Goal: Obtain resource: Download file/media

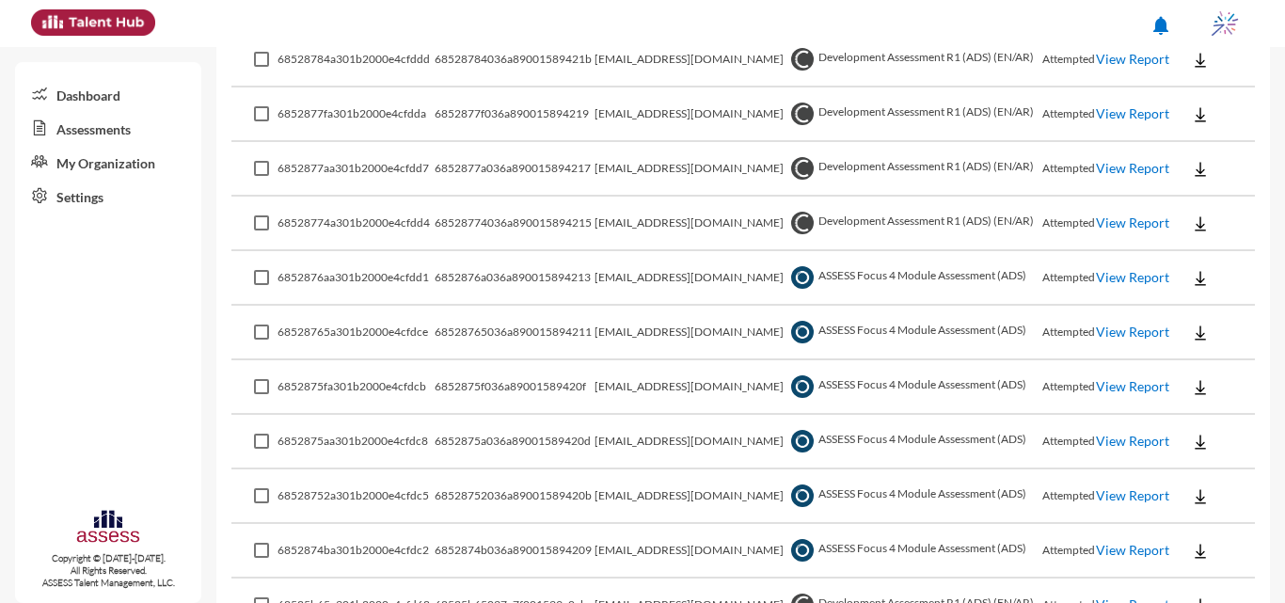
scroll to position [752, 0]
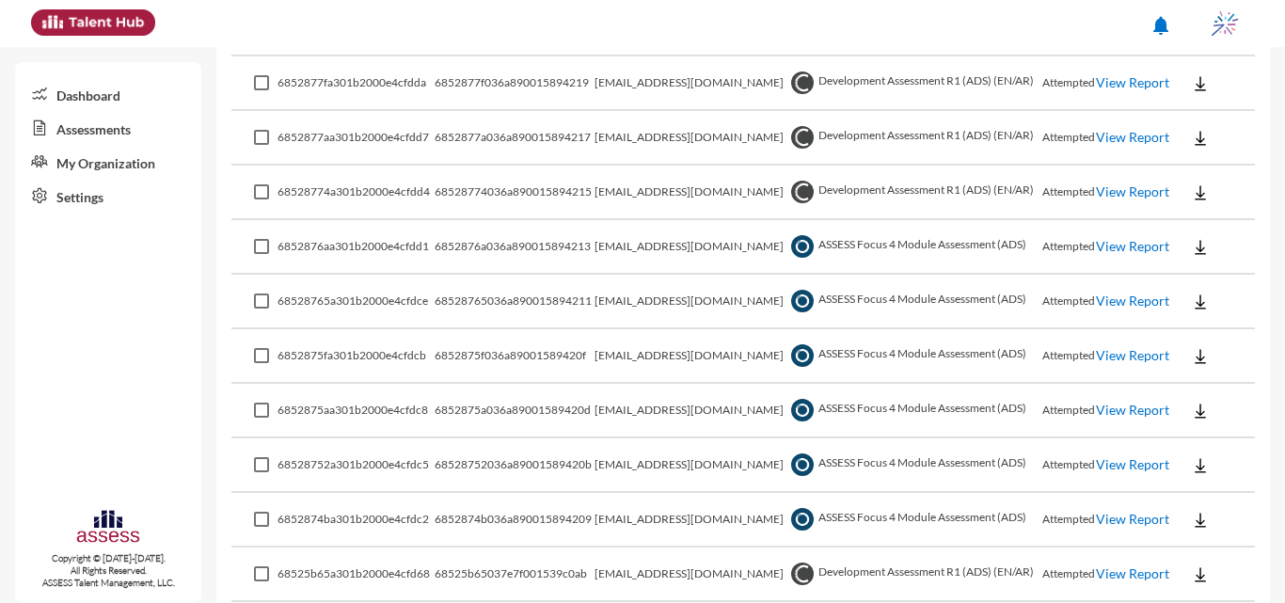
click at [407, 369] on td "6852875fa301b2000e4cfdcb" at bounding box center [355, 356] width 157 height 55
click at [639, 245] on link "View Report" at bounding box center [1132, 246] width 73 height 16
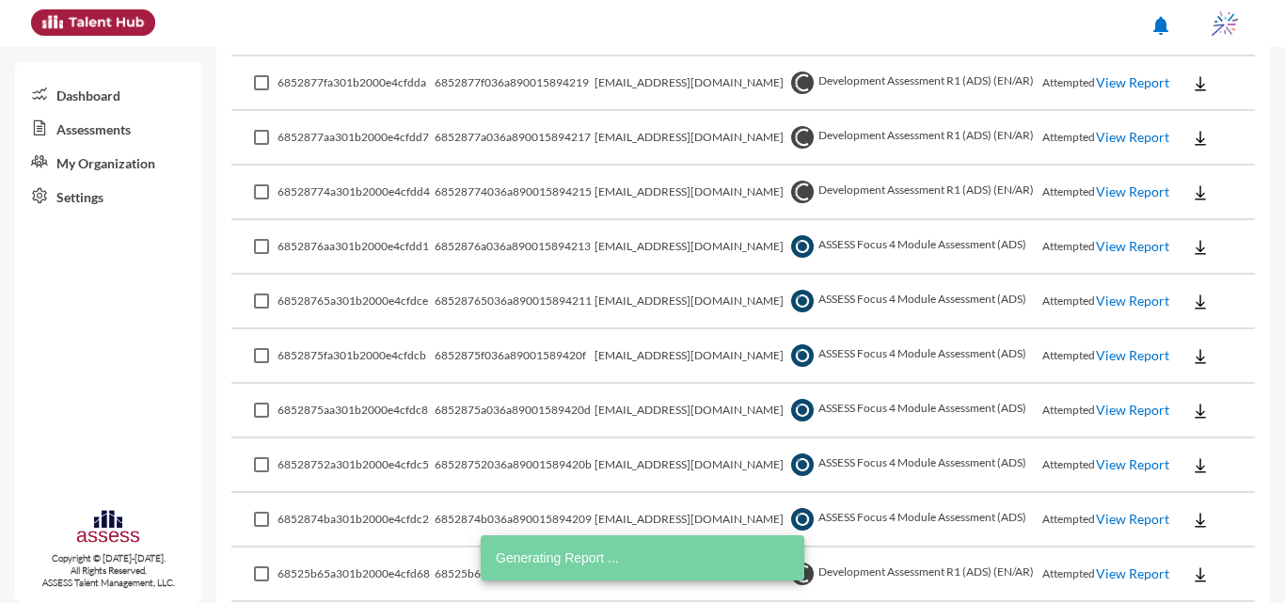
click at [639, 302] on link "View Report" at bounding box center [1132, 300] width 73 height 16
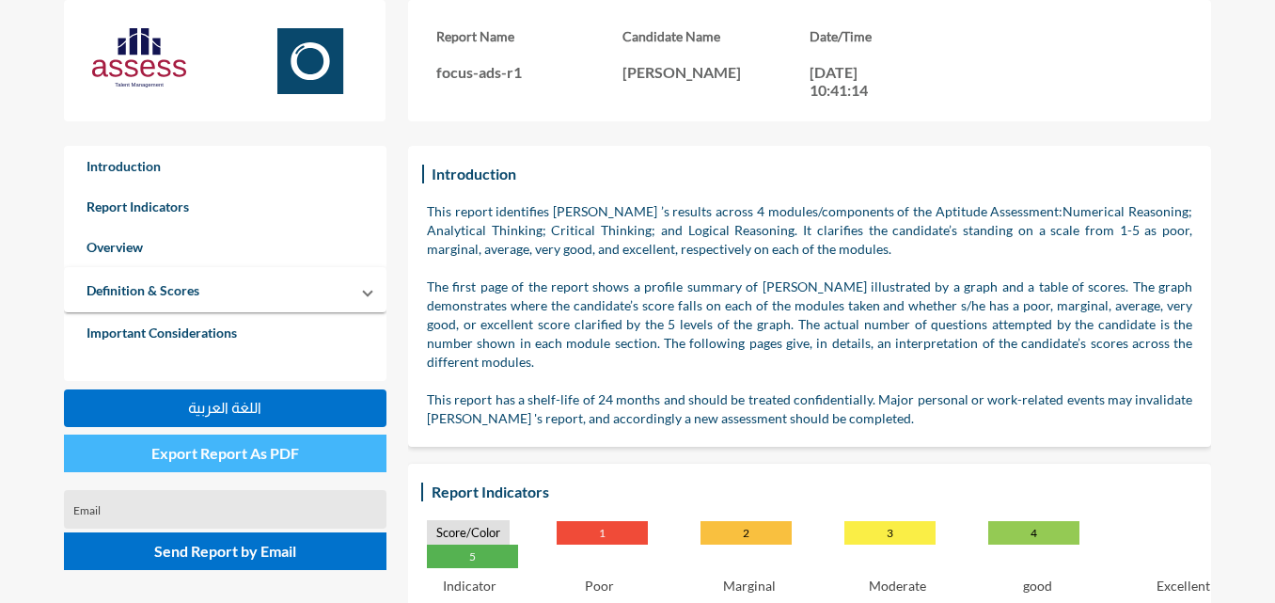
click at [265, 459] on span "Export Report As PDF" at bounding box center [225, 453] width 148 height 18
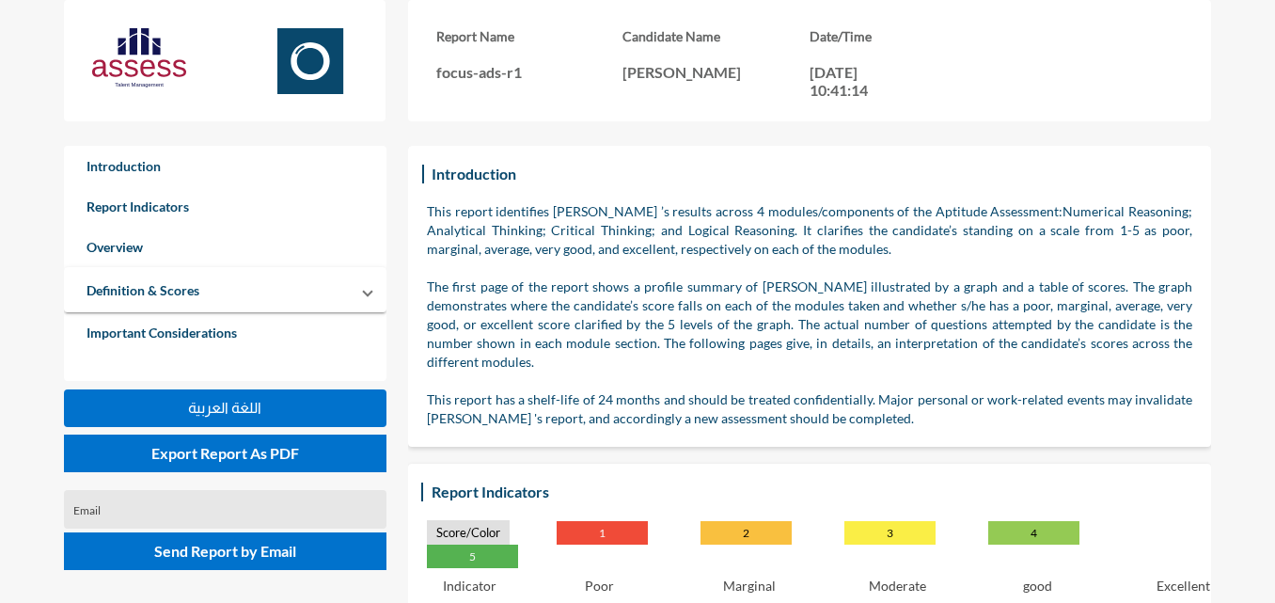
drag, startPoint x: 1168, startPoint y: 2, endPoint x: 819, endPoint y: 98, distance: 361.8
click at [819, 98] on p "18-06-2025, 10:41:14" at bounding box center [852, 81] width 85 height 36
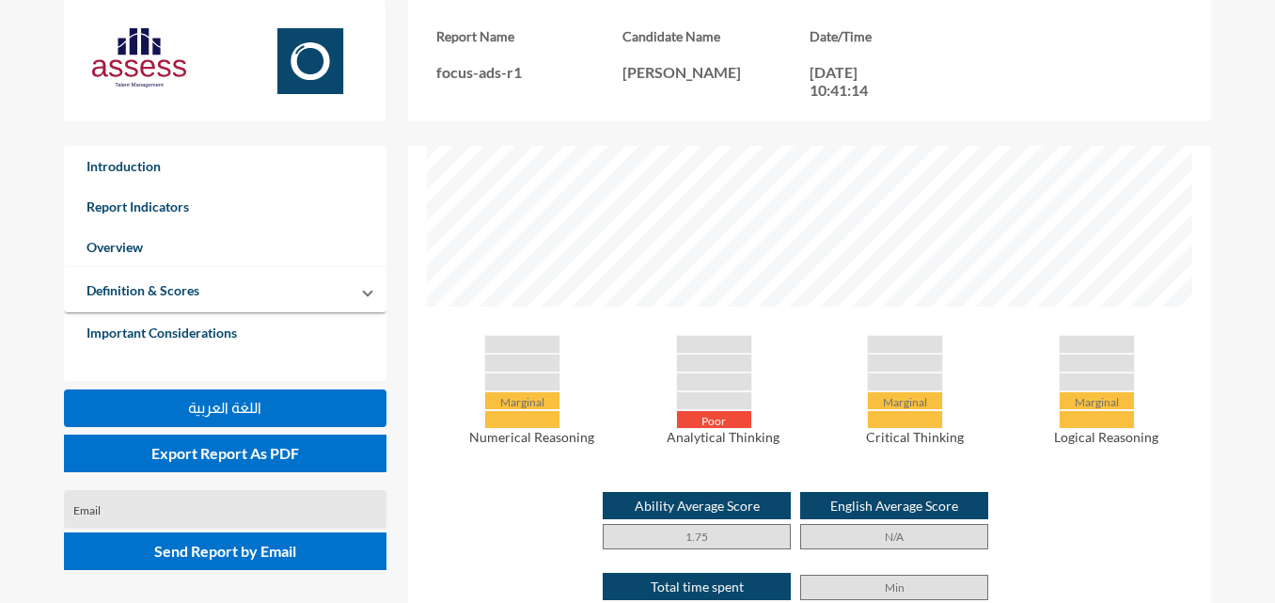
scroll to position [1138, 0]
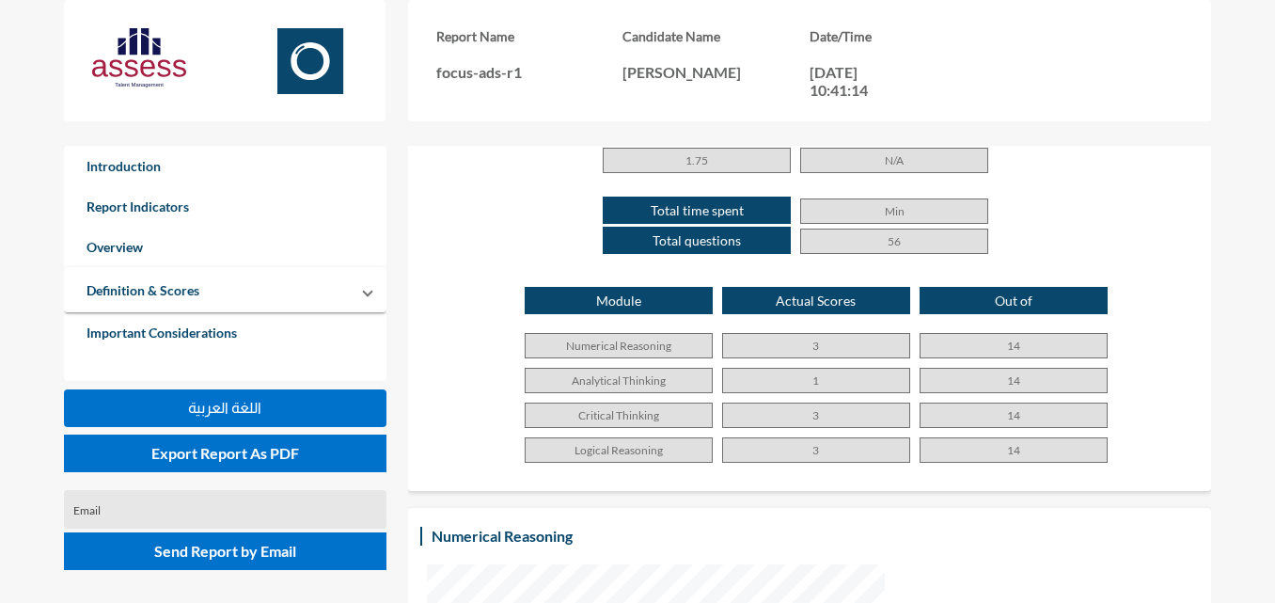
drag, startPoint x: 560, startPoint y: 325, endPoint x: 1062, endPoint y: 436, distance: 514.3
click at [1062, 436] on div "Module Actual Scores Out of Numerical Reasoning 3 14 Analytical Thinking 1 14 C…" at bounding box center [810, 379] width 766 height 185
copy div "Numerical Reasoning 3 14 Analytical Thinking 1 14 Critical Thinking 3 14 Logica…"
